Goal: Unclear: Unclear

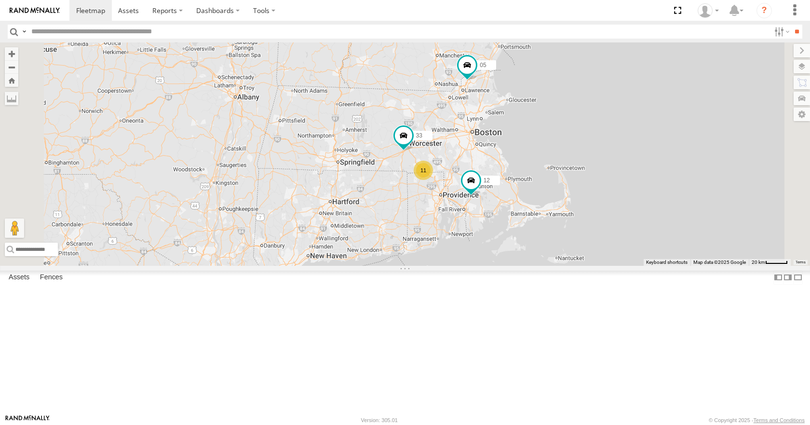
drag, startPoint x: 619, startPoint y: 222, endPoint x: 559, endPoint y: 189, distance: 68.7
click at [559, 189] on div "35 14 33 08 12 05 04 11 26 50 03 11" at bounding box center [405, 153] width 810 height 223
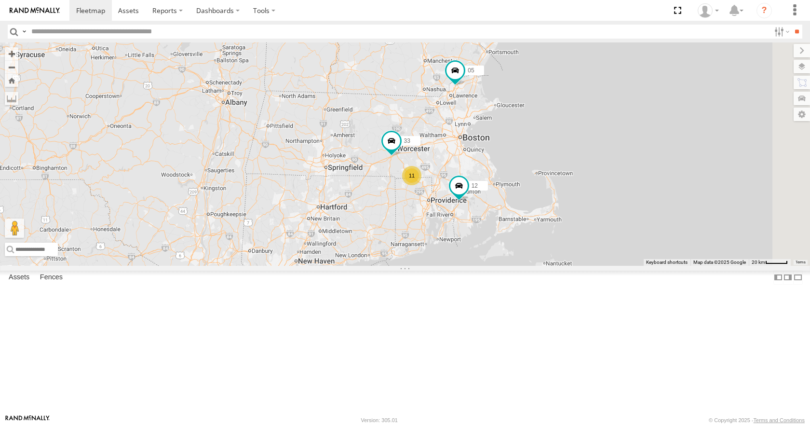
drag, startPoint x: 443, startPoint y: 163, endPoint x: 464, endPoint y: 173, distance: 23.1
click at [464, 173] on div "35 14 08 12 05 04 11 26 50 03 33 11" at bounding box center [405, 153] width 810 height 223
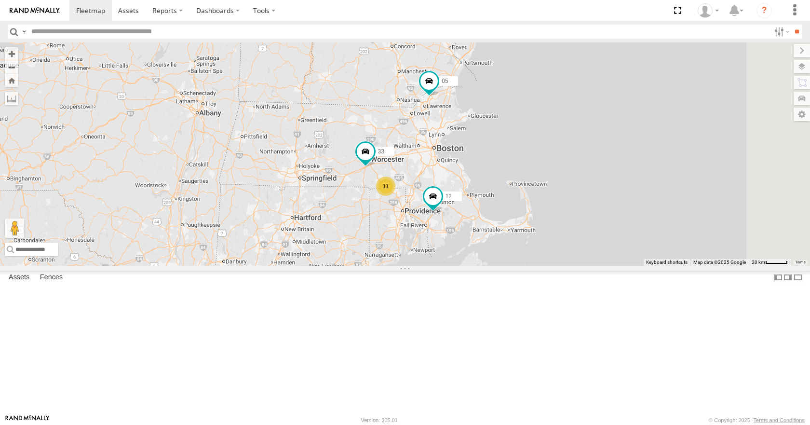
drag, startPoint x: 583, startPoint y: 221, endPoint x: 553, endPoint y: 232, distance: 31.9
click at [553, 232] on div "35 14 08 12 05 04 11 26 50 03 33 11" at bounding box center [405, 153] width 810 height 223
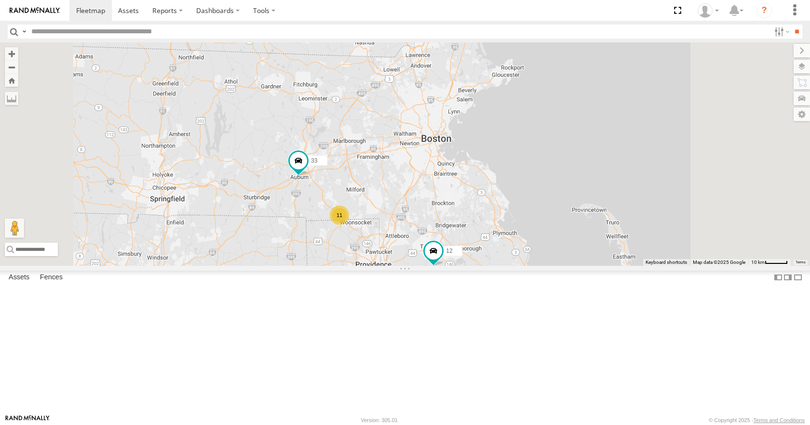
drag, startPoint x: 527, startPoint y: 237, endPoint x: 504, endPoint y: 243, distance: 24.0
click at [504, 243] on div "35 14 08 12 05 04 11 26 50 03 33 11" at bounding box center [405, 153] width 810 height 223
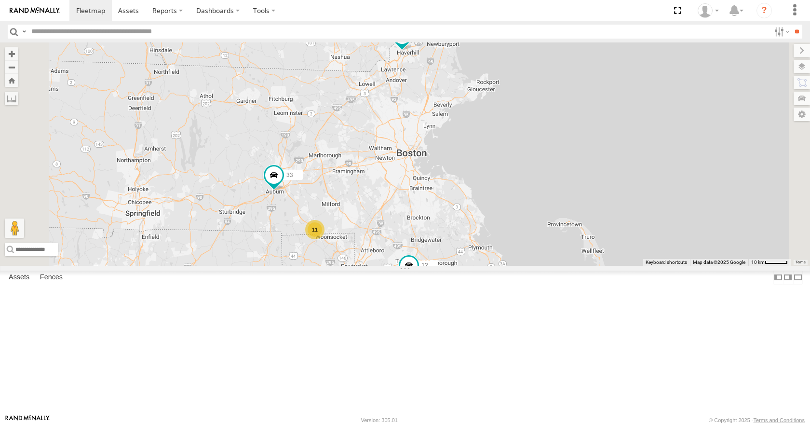
drag, startPoint x: 474, startPoint y: 223, endPoint x: 448, endPoint y: 237, distance: 29.1
click at [448, 237] on div "35 14 08 12 05 04 11 26 50 03 33 11" at bounding box center [405, 153] width 810 height 223
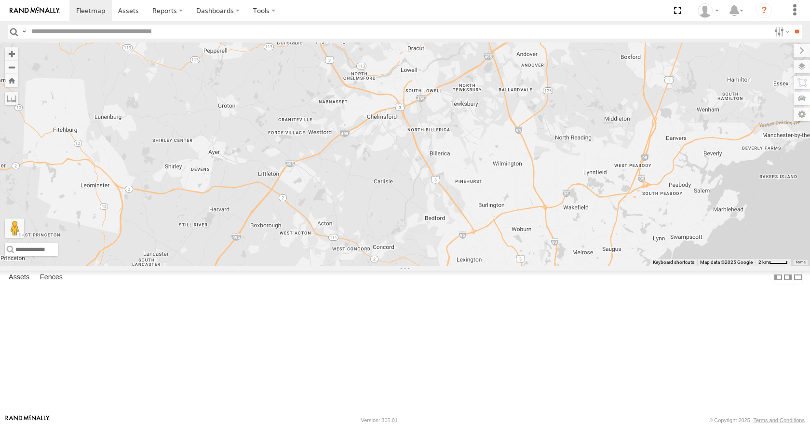
drag, startPoint x: 492, startPoint y: 174, endPoint x: 561, endPoint y: 168, distance: 69.2
click at [561, 168] on div "35 14 08 12 05 04 11 26 50 03 33" at bounding box center [405, 153] width 810 height 223
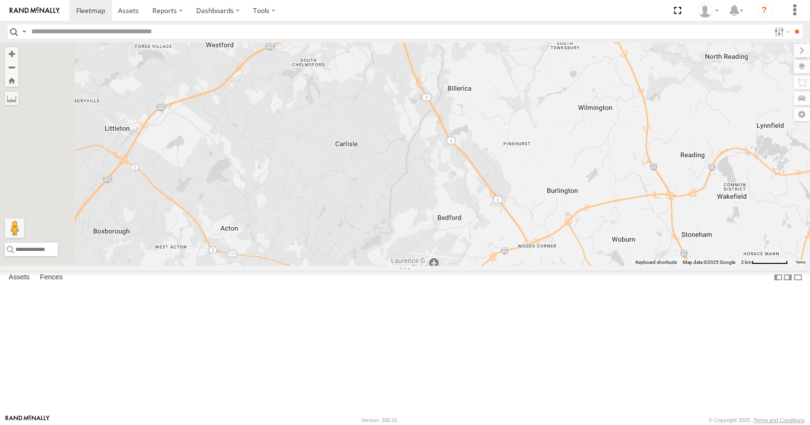
drag, startPoint x: 530, startPoint y: 265, endPoint x: 517, endPoint y: 234, distance: 33.1
click at [517, 234] on div "35 14 08 12 05 04 11 26 50 03 33" at bounding box center [405, 153] width 810 height 223
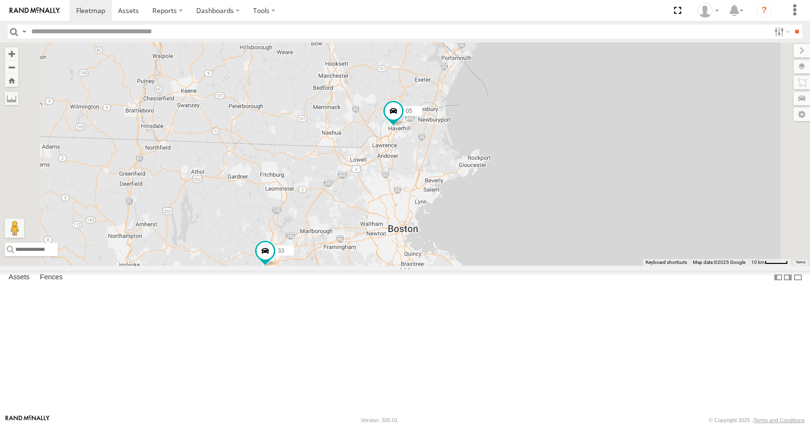
drag, startPoint x: 454, startPoint y: 285, endPoint x: 473, endPoint y: 271, distance: 23.8
click at [473, 265] on div "35 14 08 12 05 04 11 26 50 03 33 11" at bounding box center [405, 153] width 810 height 223
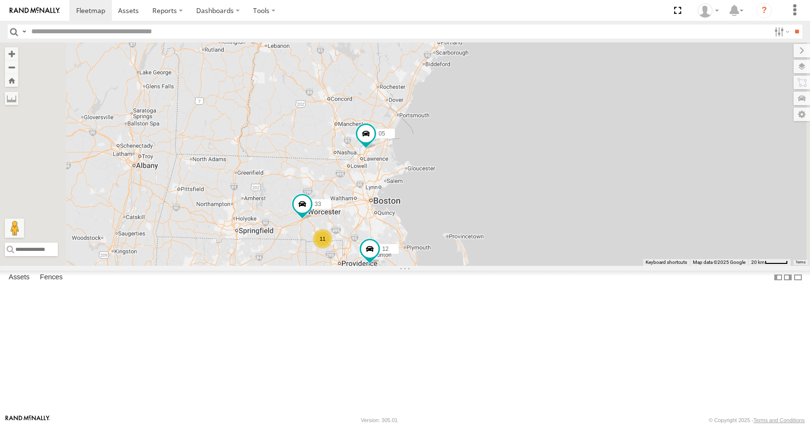
drag, startPoint x: 438, startPoint y: 296, endPoint x: 450, endPoint y: 249, distance: 48.3
click at [450, 249] on div "35 14 08 12 05 04 11 26 50 03 33 11" at bounding box center [405, 153] width 810 height 223
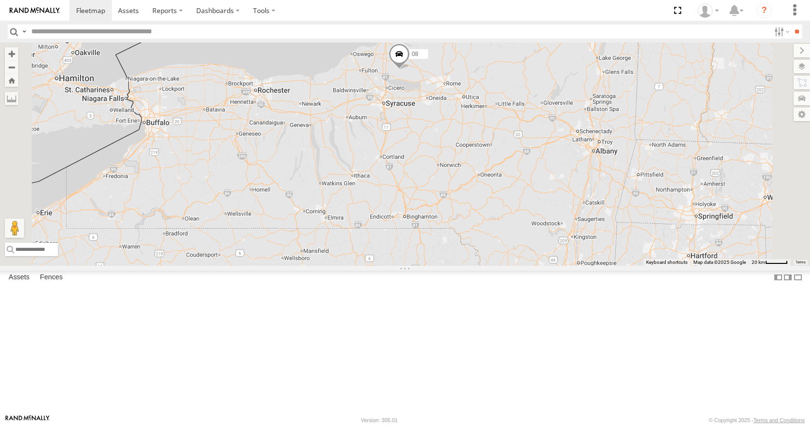
drag, startPoint x: 624, startPoint y: 162, endPoint x: 594, endPoint y: 178, distance: 34.5
click at [594, 178] on div "35 14 08 05 04 11 26 50 03 12" at bounding box center [405, 153] width 810 height 223
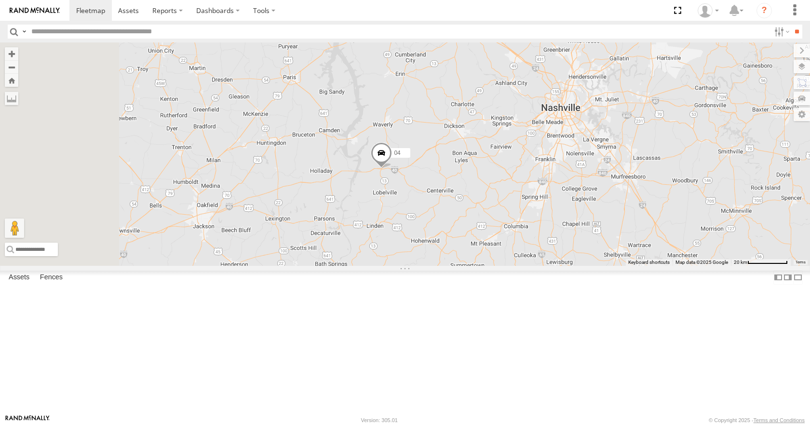
drag, startPoint x: 390, startPoint y: 253, endPoint x: 468, endPoint y: 245, distance: 78.0
click at [468, 245] on div "08 35 14 04 11 26 50 03" at bounding box center [405, 153] width 810 height 223
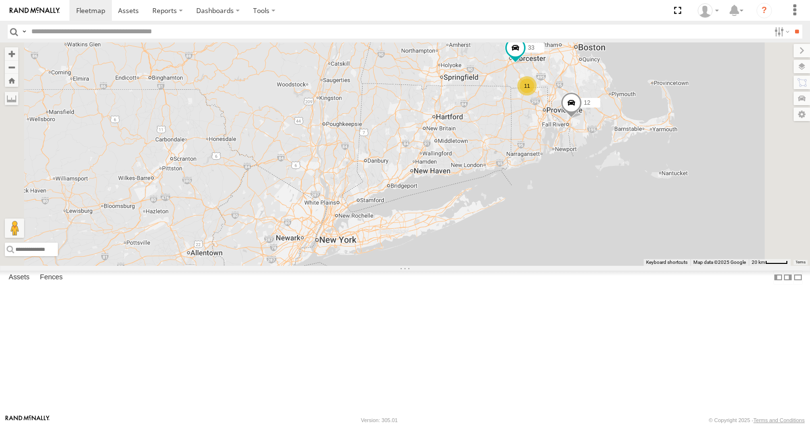
drag, startPoint x: 674, startPoint y: 108, endPoint x: 635, endPoint y: 176, distance: 78.6
click at [635, 176] on div "35 14 08 04 26 50 05 11 03 11 33 12" at bounding box center [405, 153] width 810 height 223
